Goal: Task Accomplishment & Management: Complete application form

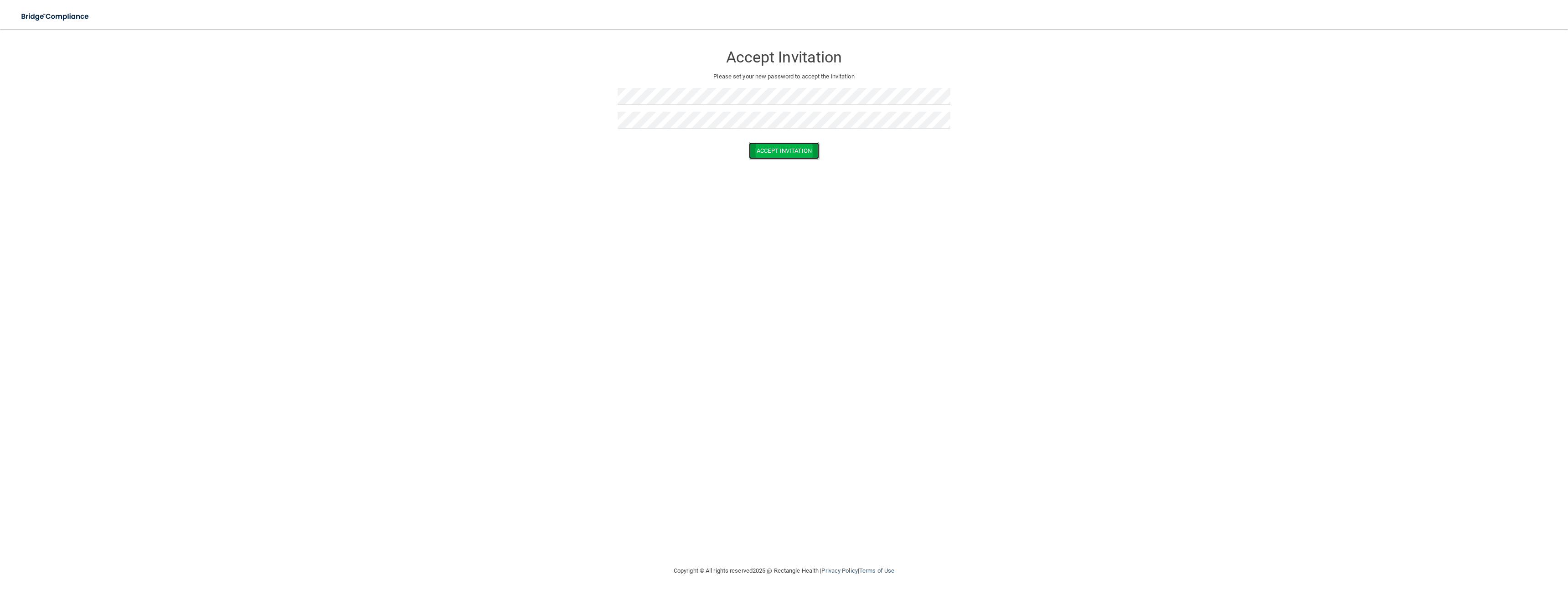
click at [773, 151] on button "Accept Invitation" at bounding box center [784, 150] width 70 height 16
click at [591, 128] on form "Accept Invitation Please set your new password to accept the invitation Token i…" at bounding box center [784, 111] width 1532 height 145
click at [678, 234] on div "Accept Invitation Please set your new password to accept the invitation Passwor…" at bounding box center [784, 298] width 1532 height 518
click at [590, 131] on form "Accept Invitation Please set your new password to accept the invitation Passwor…" at bounding box center [784, 119] width 1532 height 160
click at [601, 105] on form "Accept Invitation Please set your new password to accept the invitation Passwor…" at bounding box center [784, 119] width 1532 height 160
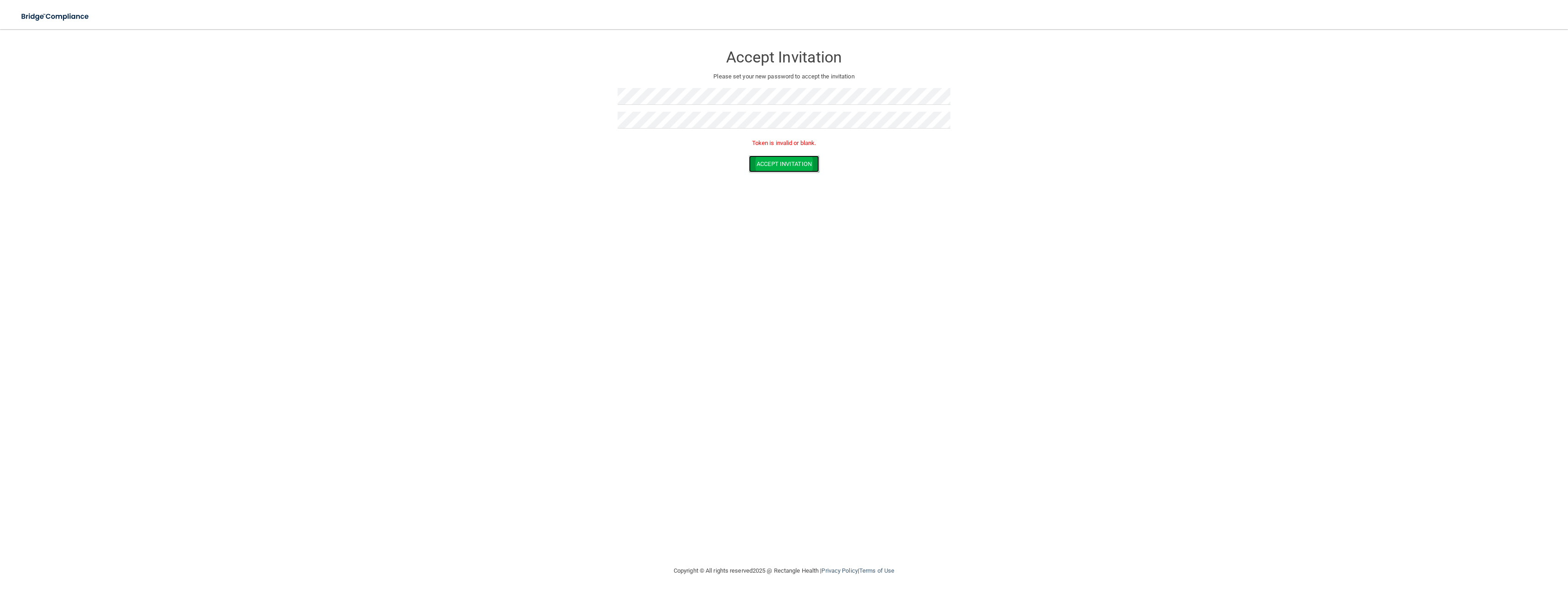
click at [784, 166] on button "Accept Invitation" at bounding box center [784, 163] width 70 height 16
click at [583, 123] on form "Accept Invitation Please set your new password to accept the invitation Token i…" at bounding box center [784, 111] width 1532 height 145
click at [579, 108] on form "Accept Invitation Please set your new password to accept the invitation Passwor…" at bounding box center [784, 119] width 1532 height 160
click at [776, 155] on button "Accept Invitation" at bounding box center [784, 150] width 70 height 16
click at [607, 128] on form "Accept Invitation Please set your new password to accept the invitation Token i…" at bounding box center [784, 111] width 1532 height 145
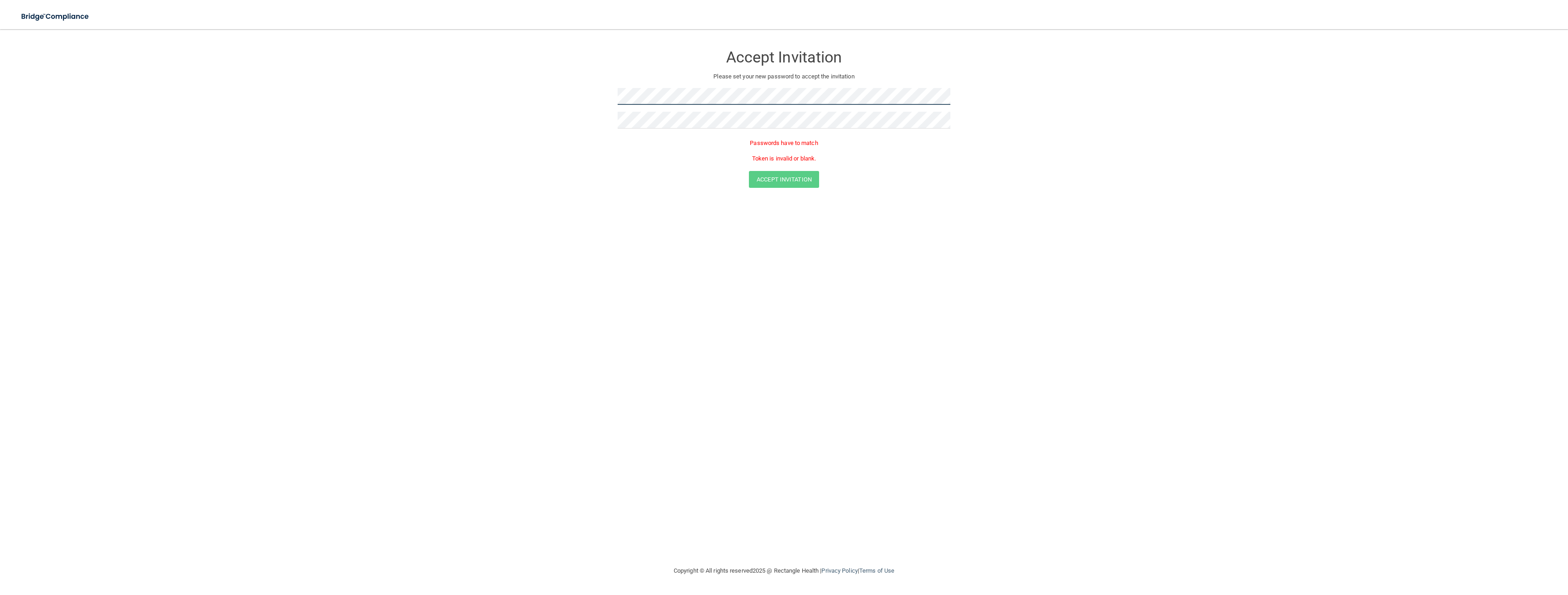
click at [594, 106] on form "Accept Invitation Please set your new password to accept the invitation Passwor…" at bounding box center [784, 119] width 1532 height 160
click at [572, 132] on form "Accept Invitation Please set your new password to accept the invitation Token i…" at bounding box center [784, 111] width 1532 height 145
click at [583, 108] on form "Accept Invitation Please set your new password to accept the invitation Passwor…" at bounding box center [784, 119] width 1532 height 160
click at [522, 95] on form "Accept Invitation Please set your new password to accept the invitation Passwor…" at bounding box center [784, 119] width 1532 height 160
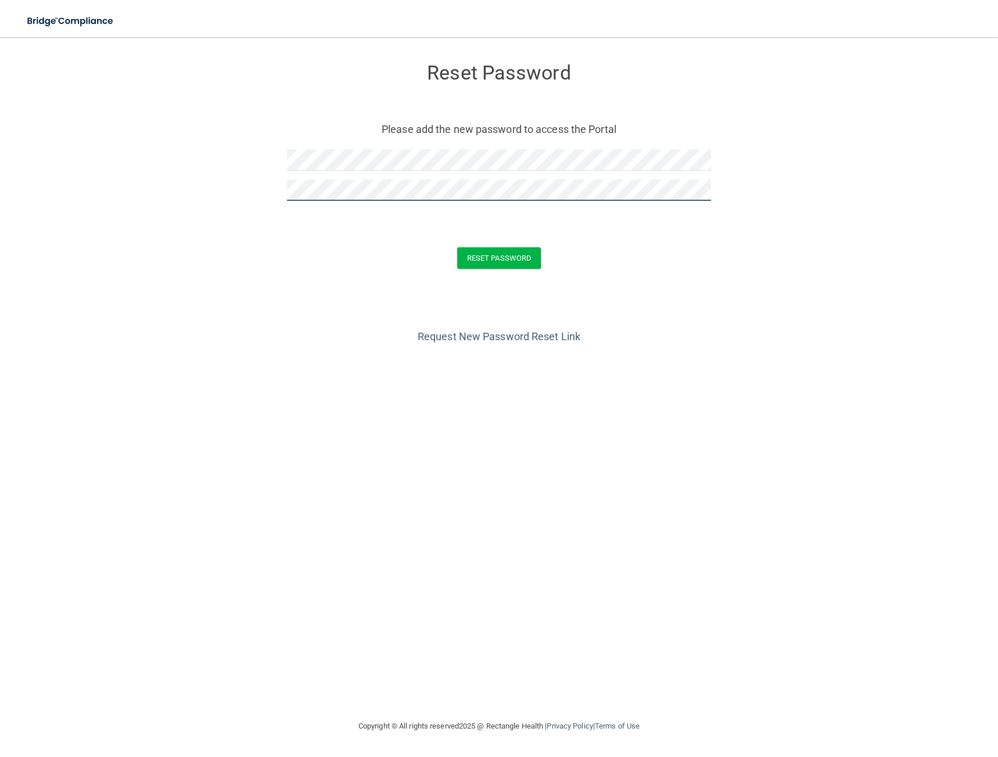
click at [457, 247] on button "Reset Password" at bounding box center [499, 257] width 84 height 21
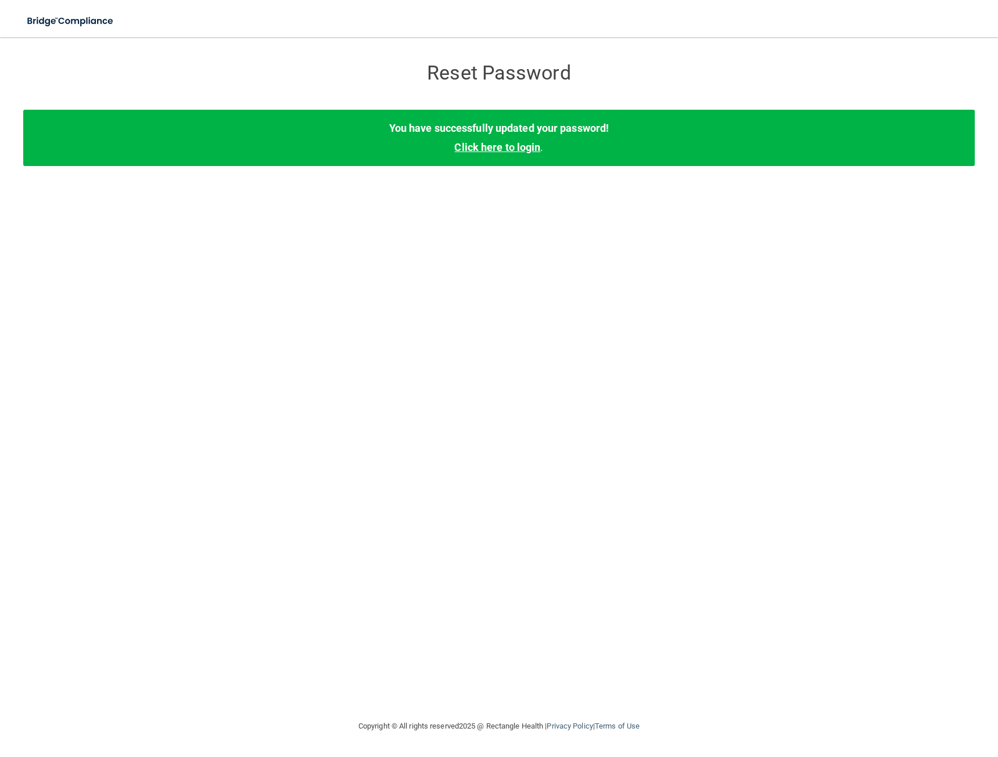
click at [514, 151] on link "Click here to login" at bounding box center [497, 147] width 86 height 12
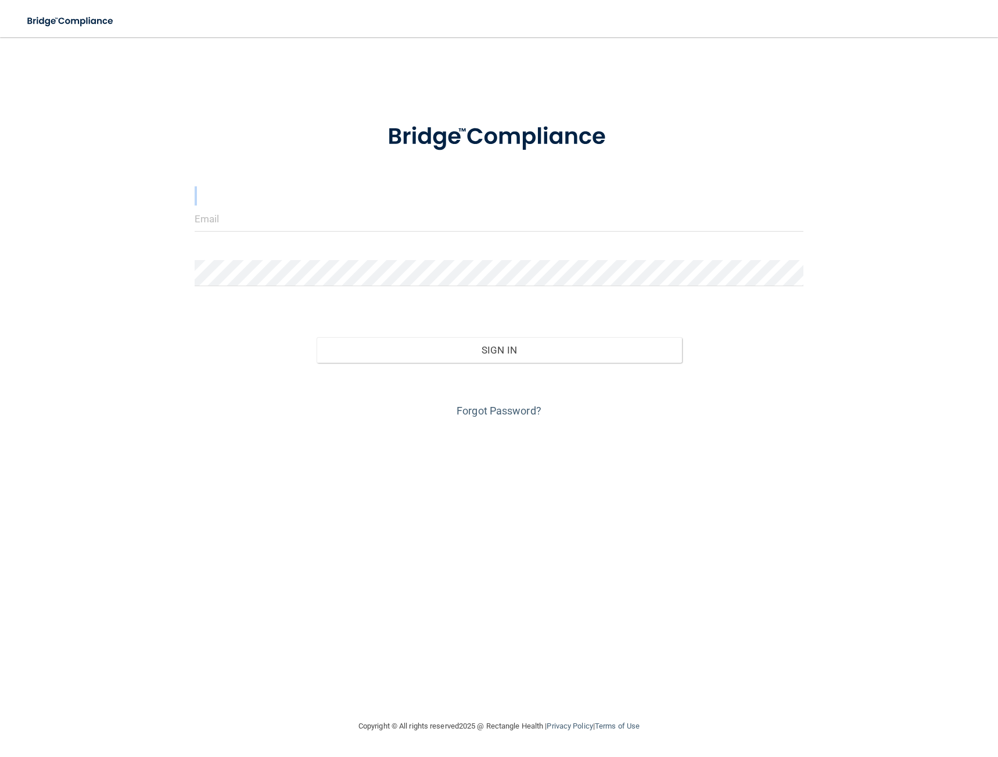
click at [322, 207] on form "Invalid email/password. You don't have permission to access that page. Sign In …" at bounding box center [499, 264] width 609 height 314
click at [320, 219] on input "email" at bounding box center [499, 219] width 609 height 26
type input "juliapetty10@gmail.com"
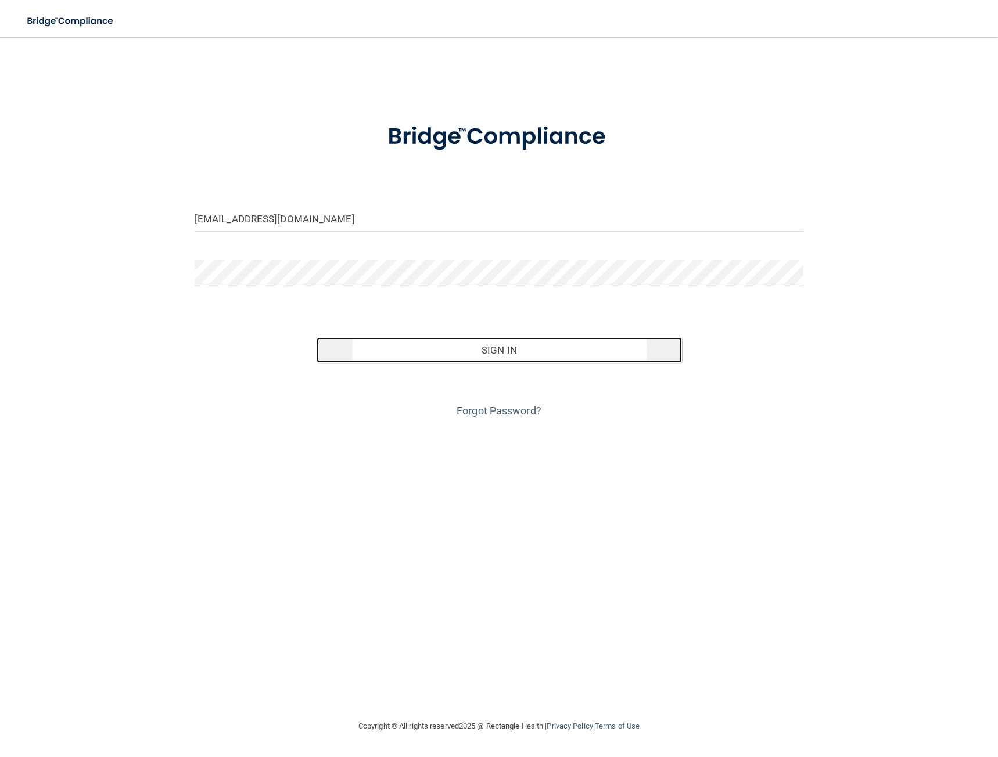
click at [415, 362] on button "Sign In" at bounding box center [498, 350] width 365 height 26
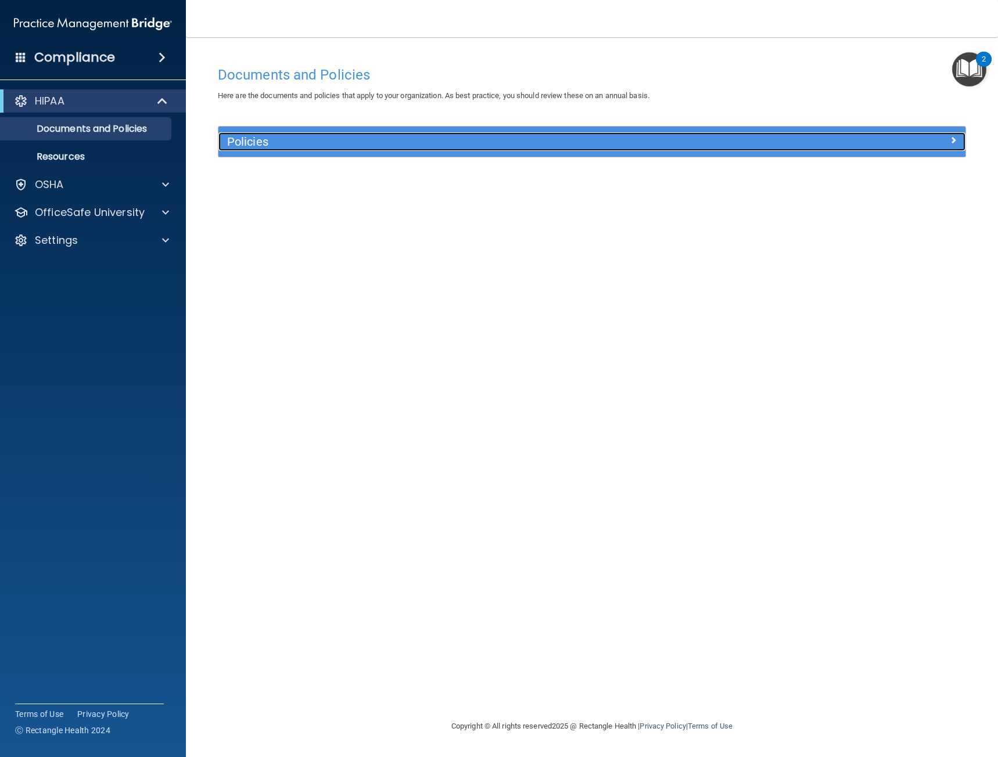
click at [953, 139] on span at bounding box center [952, 140] width 7 height 14
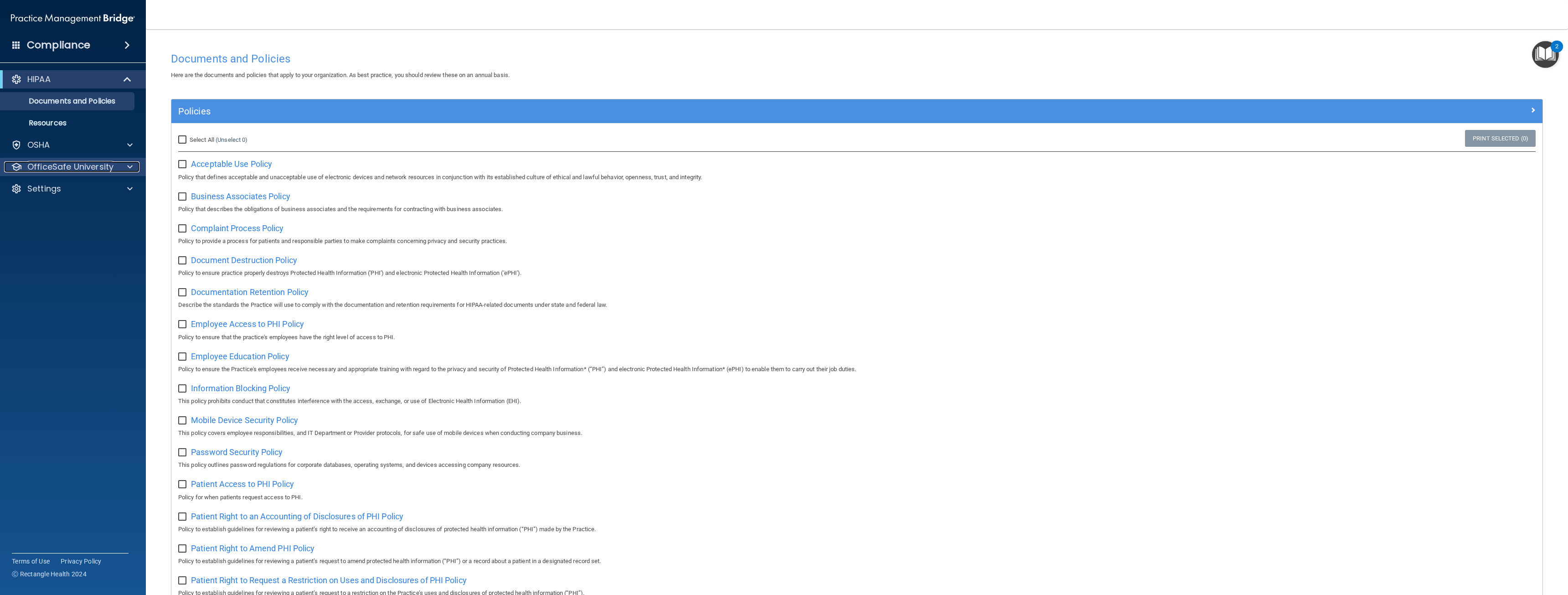
click at [126, 167] on div at bounding box center [128, 167] width 23 height 11
click at [71, 188] on p "HIPAA Training" at bounding box center [44, 189] width 75 height 9
